Goal: Obtain resource: Download file/media

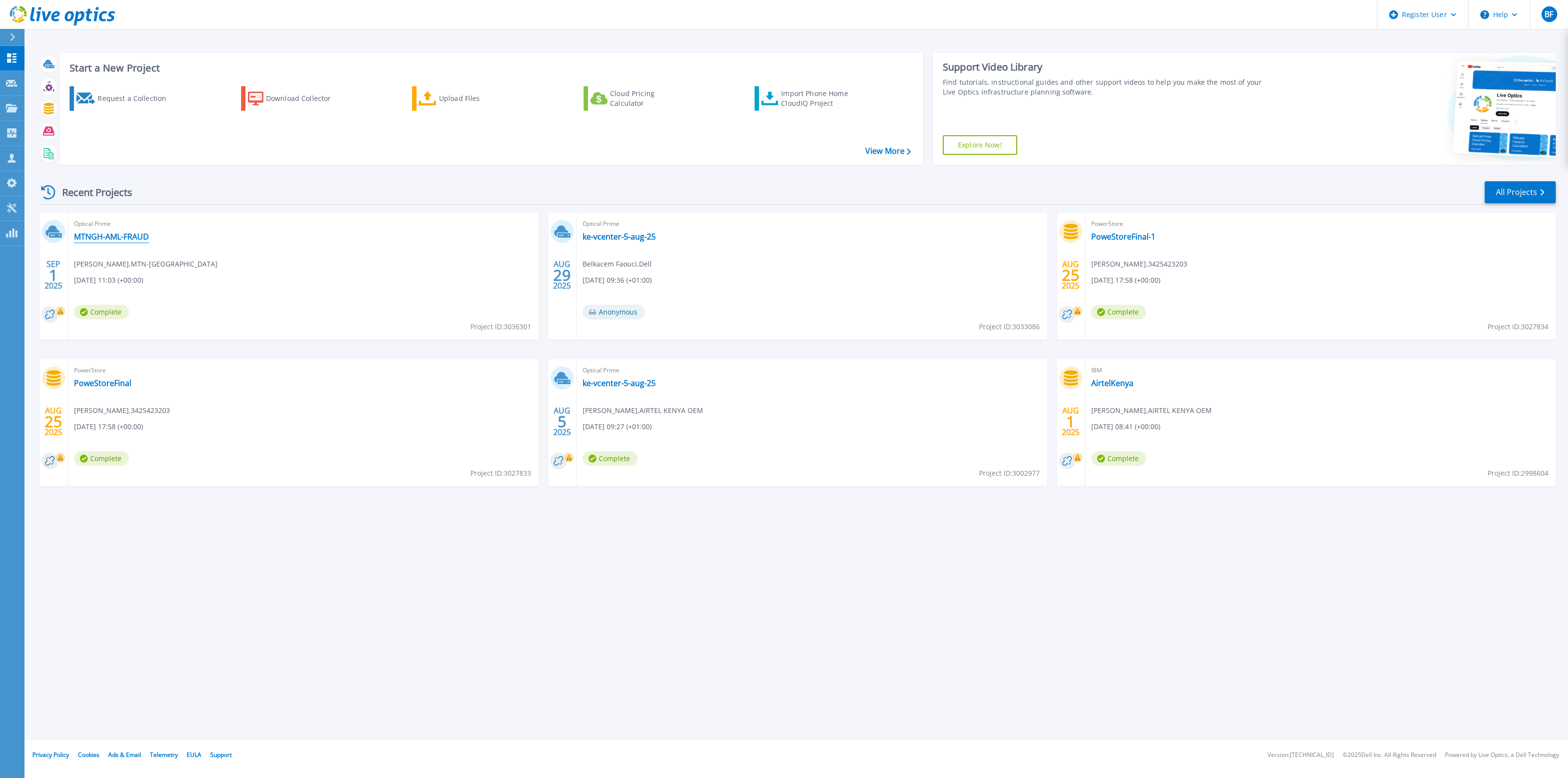
click at [119, 236] on link "MTNGH-AML-FRAUD" at bounding box center [112, 236] width 75 height 10
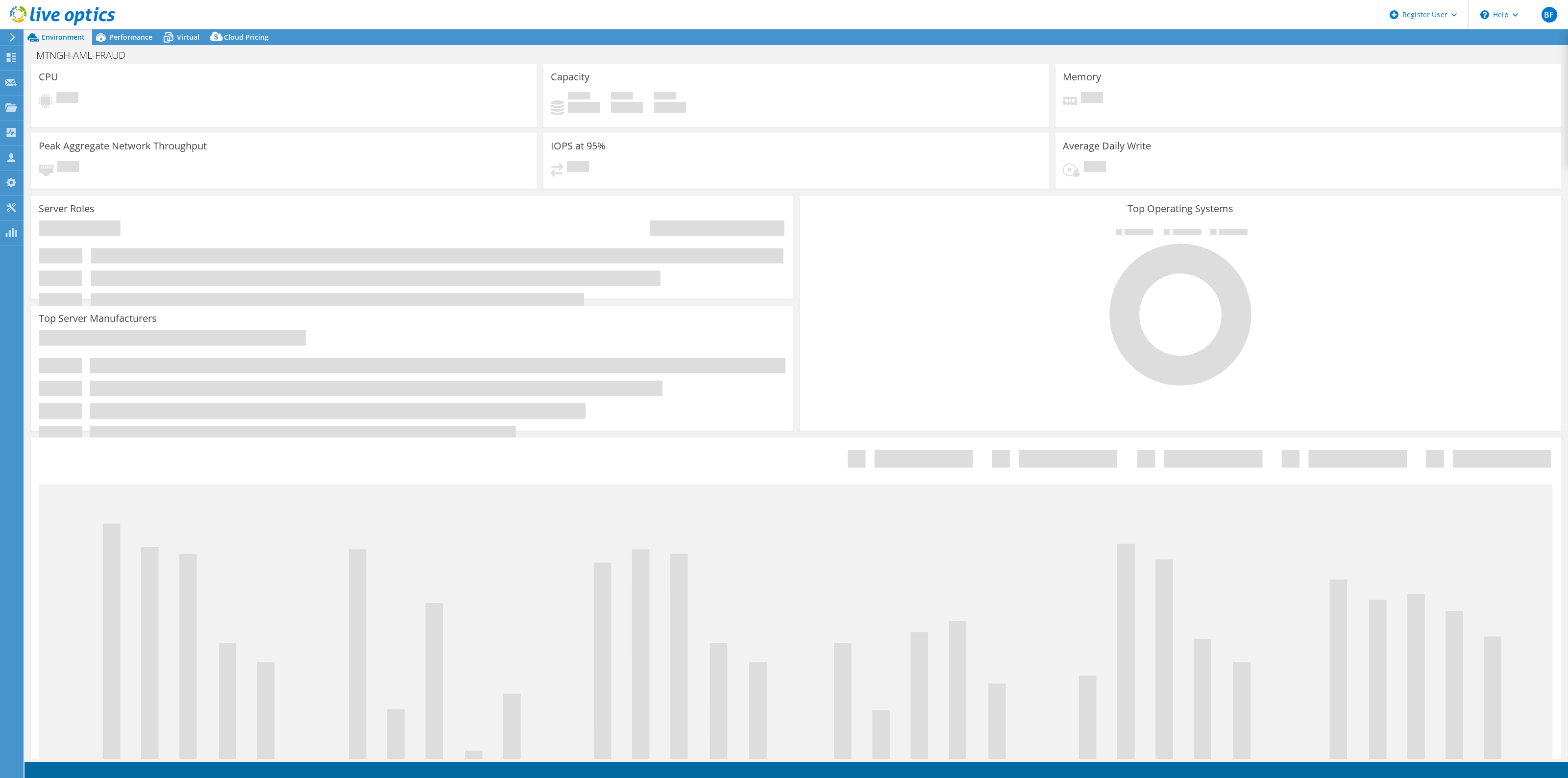
select select "USD"
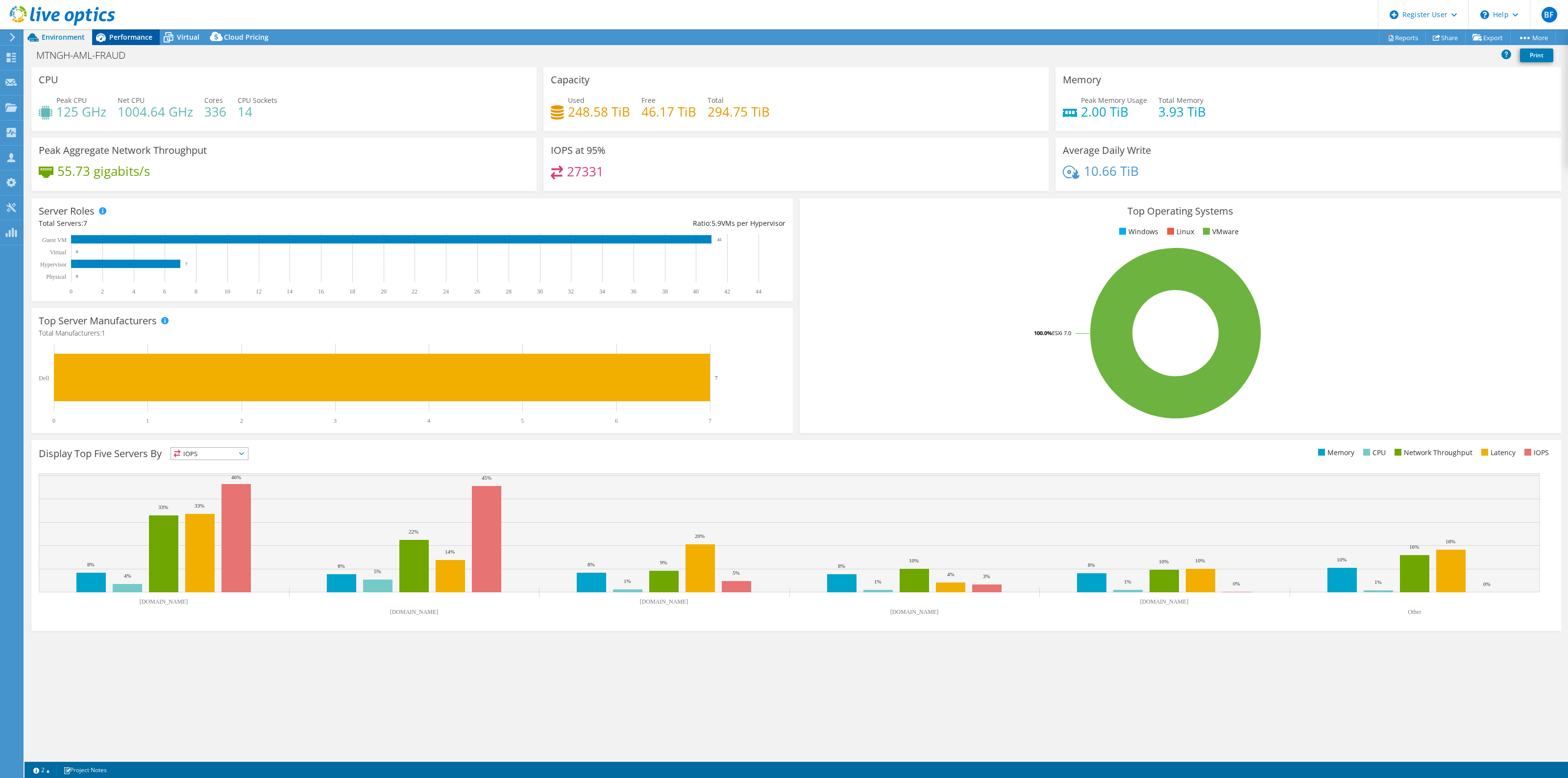
click at [138, 39] on span "Performance" at bounding box center [131, 37] width 43 height 9
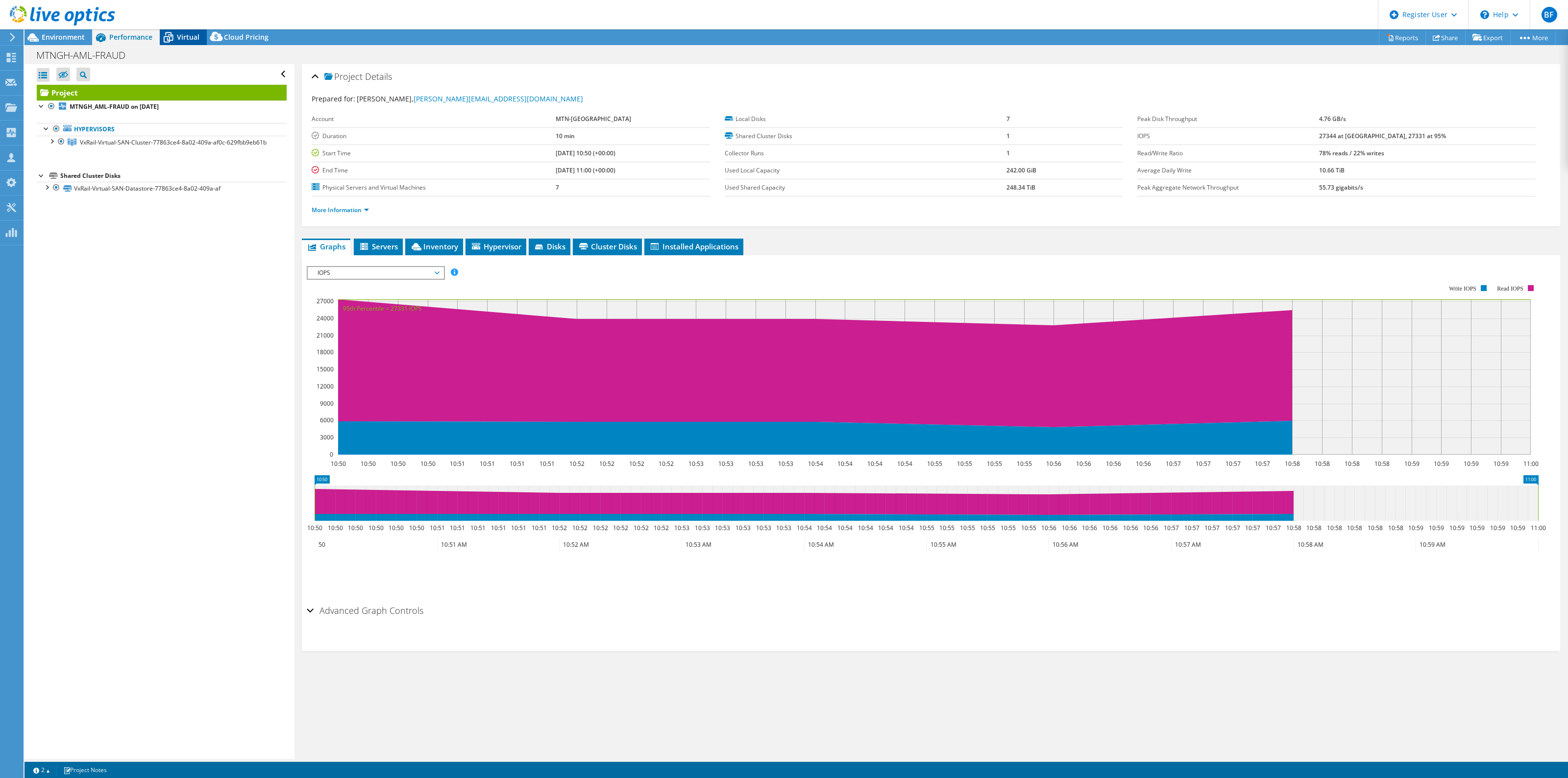
click at [195, 39] on span "Virtual" at bounding box center [188, 37] width 22 height 9
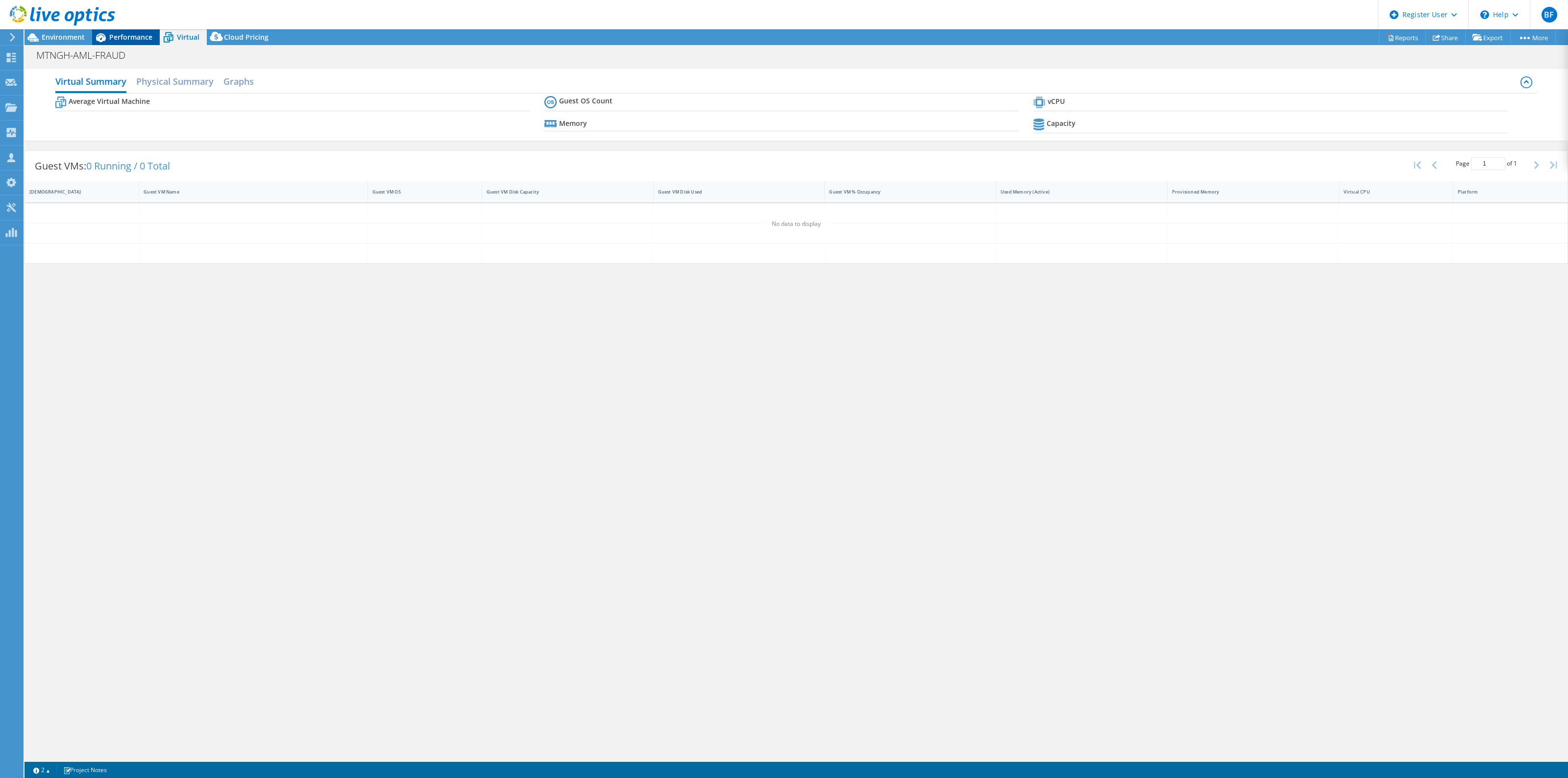
click at [136, 40] on span "Performance" at bounding box center [131, 37] width 43 height 9
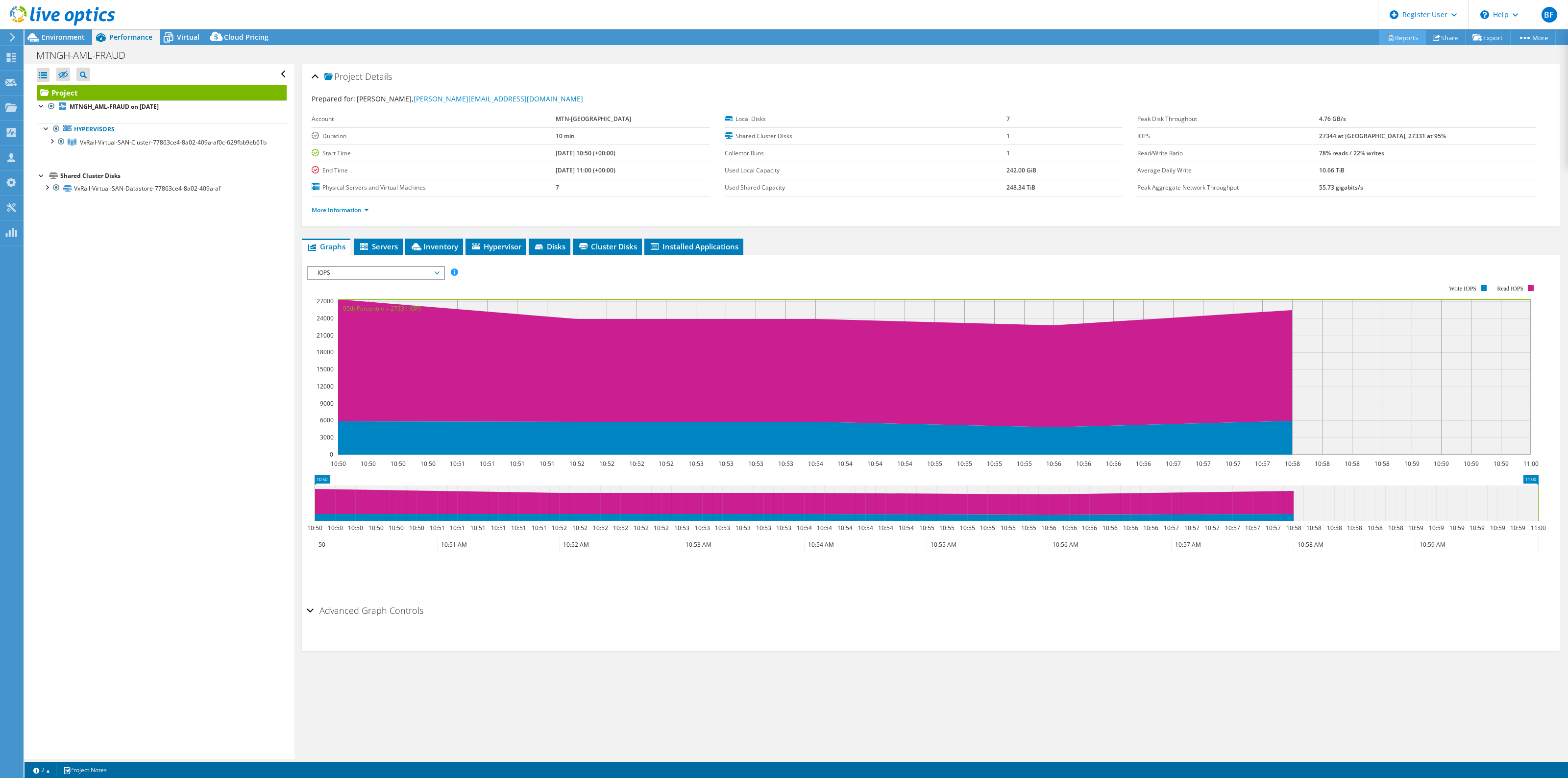
click at [1389, 42] on link "Reports" at bounding box center [1402, 37] width 47 height 15
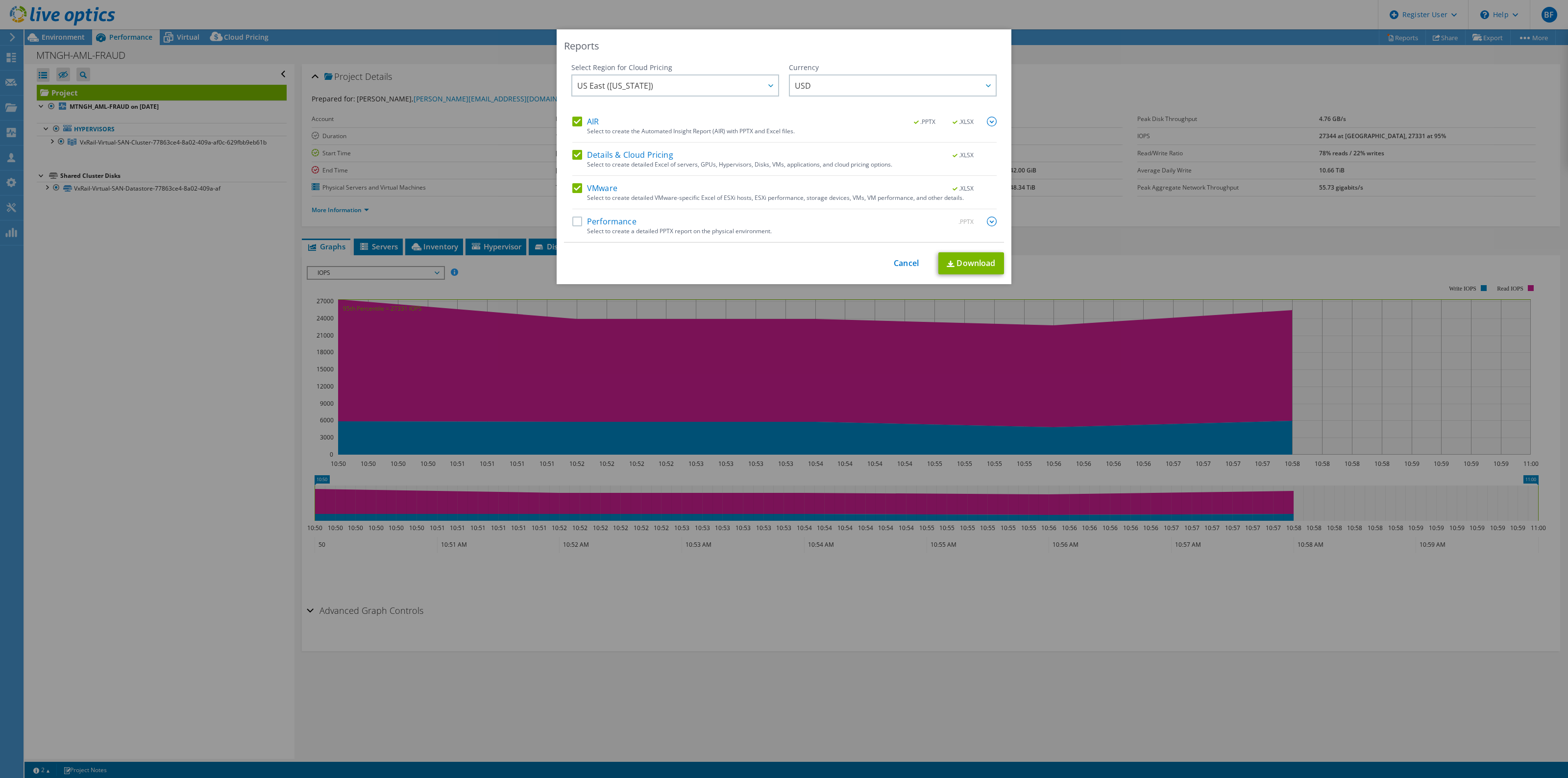
click at [573, 153] on label "Details & Cloud Pricing" at bounding box center [623, 154] width 101 height 10
click at [0, 0] on input "Details & Cloud Pricing" at bounding box center [0, 0] width 0 height 0
click at [574, 185] on label "VMware" at bounding box center [595, 188] width 45 height 10
click at [0, 0] on input "VMware" at bounding box center [0, 0] width 0 height 0
click at [573, 224] on label "Performance" at bounding box center [604, 221] width 64 height 10
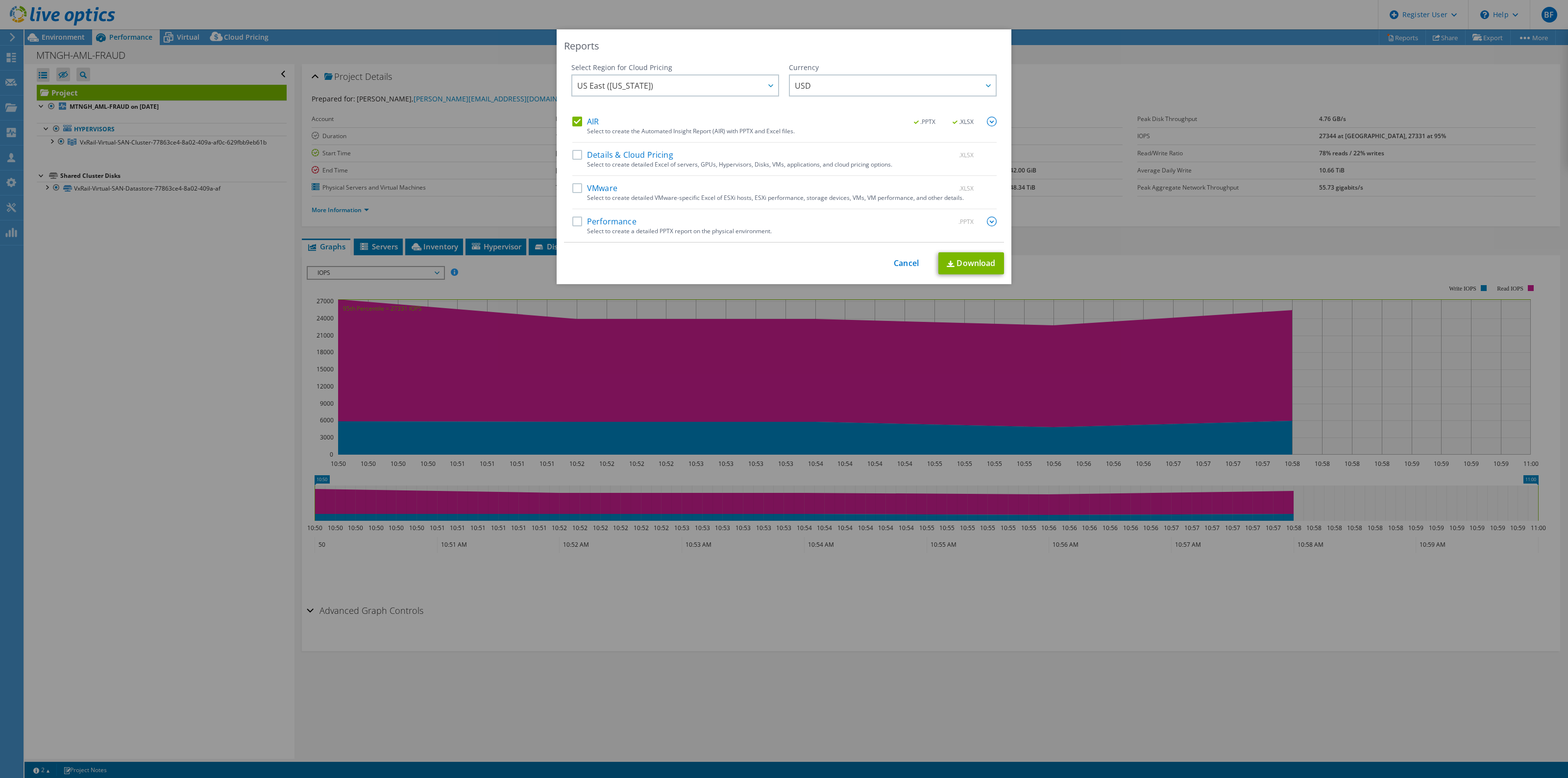
click at [0, 0] on input "Performance" at bounding box center [0, 0] width 0 height 0
click at [573, 189] on label "VMware" at bounding box center [595, 188] width 45 height 10
click at [0, 0] on input "VMware" at bounding box center [0, 0] width 0 height 0
click at [963, 260] on link "Download" at bounding box center [970, 263] width 66 height 22
